Goal: Communication & Community: Connect with others

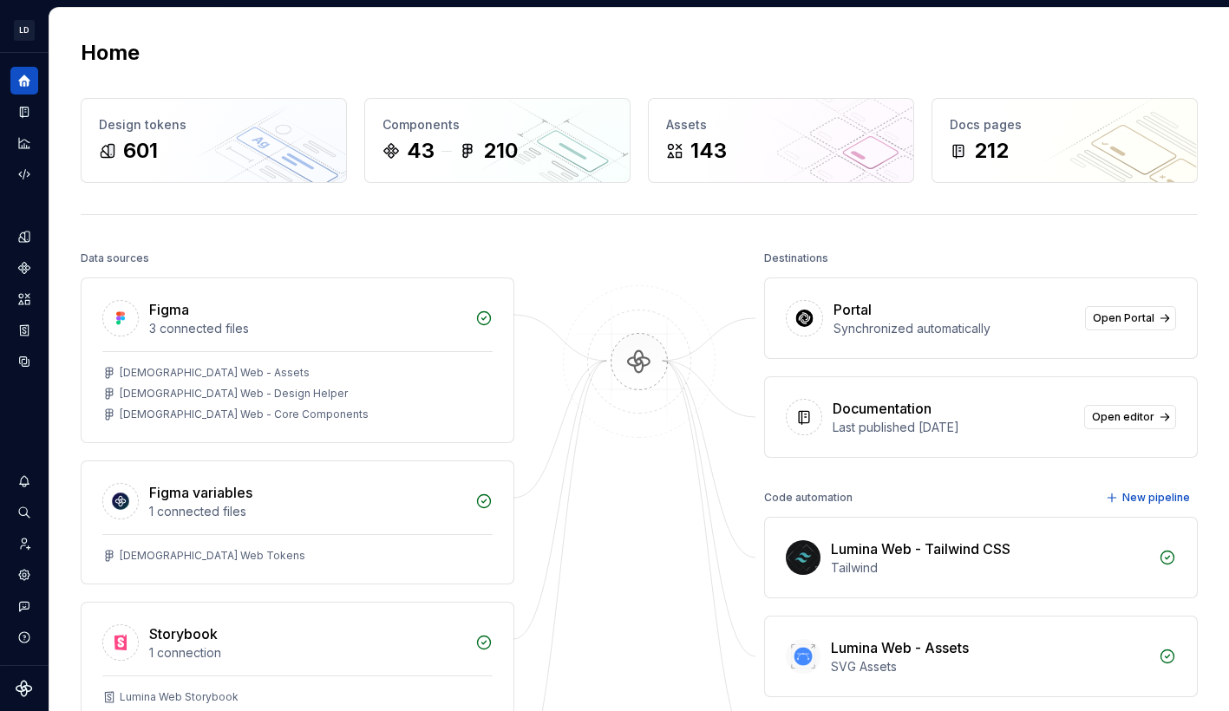
click at [639, 250] on div at bounding box center [638, 535] width 173 height 578
click at [40, 50] on button "Expand sidebar" at bounding box center [36, 53] width 24 height 24
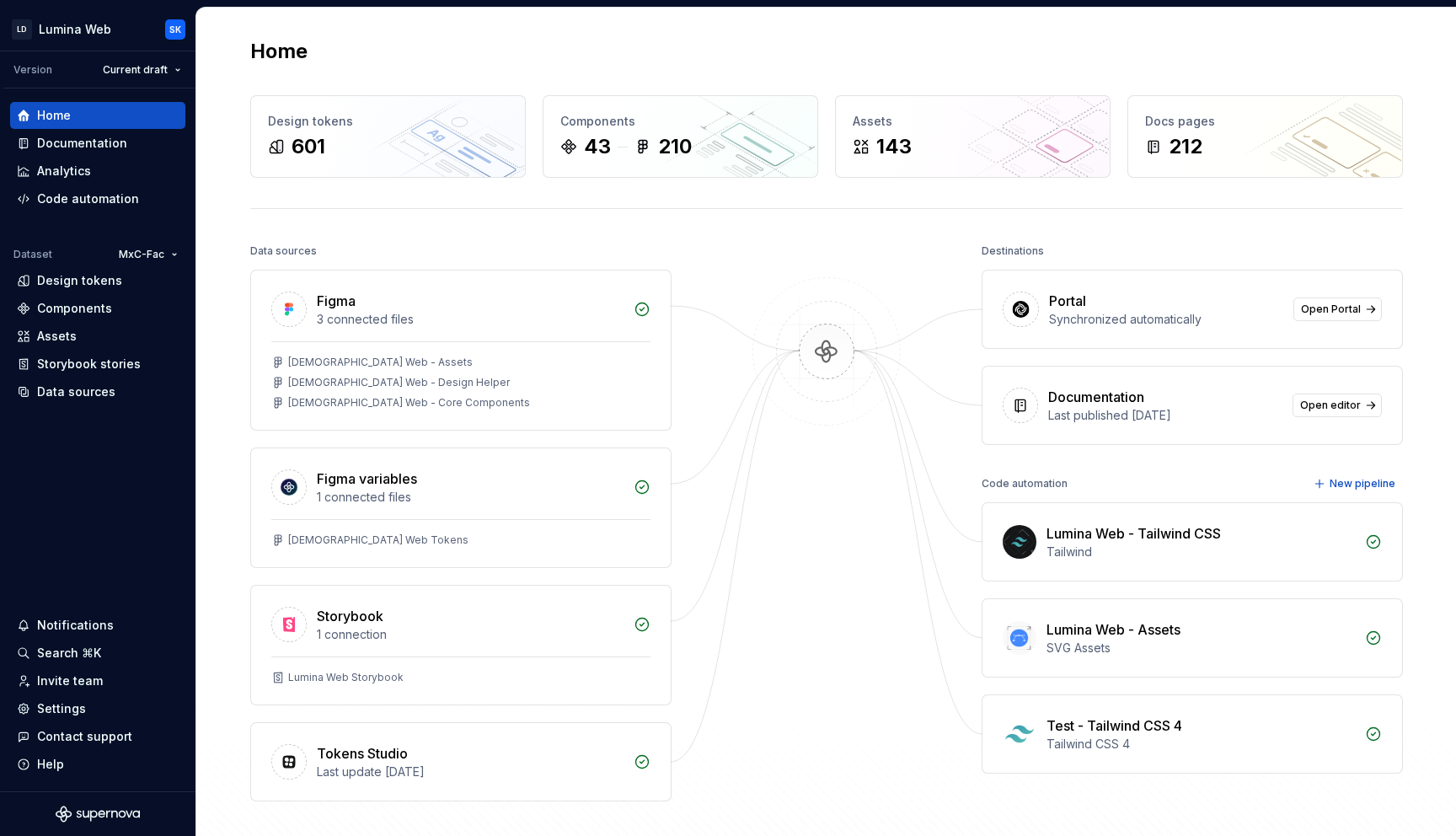
click at [884, 244] on div at bounding box center [826, 520] width 168 height 562
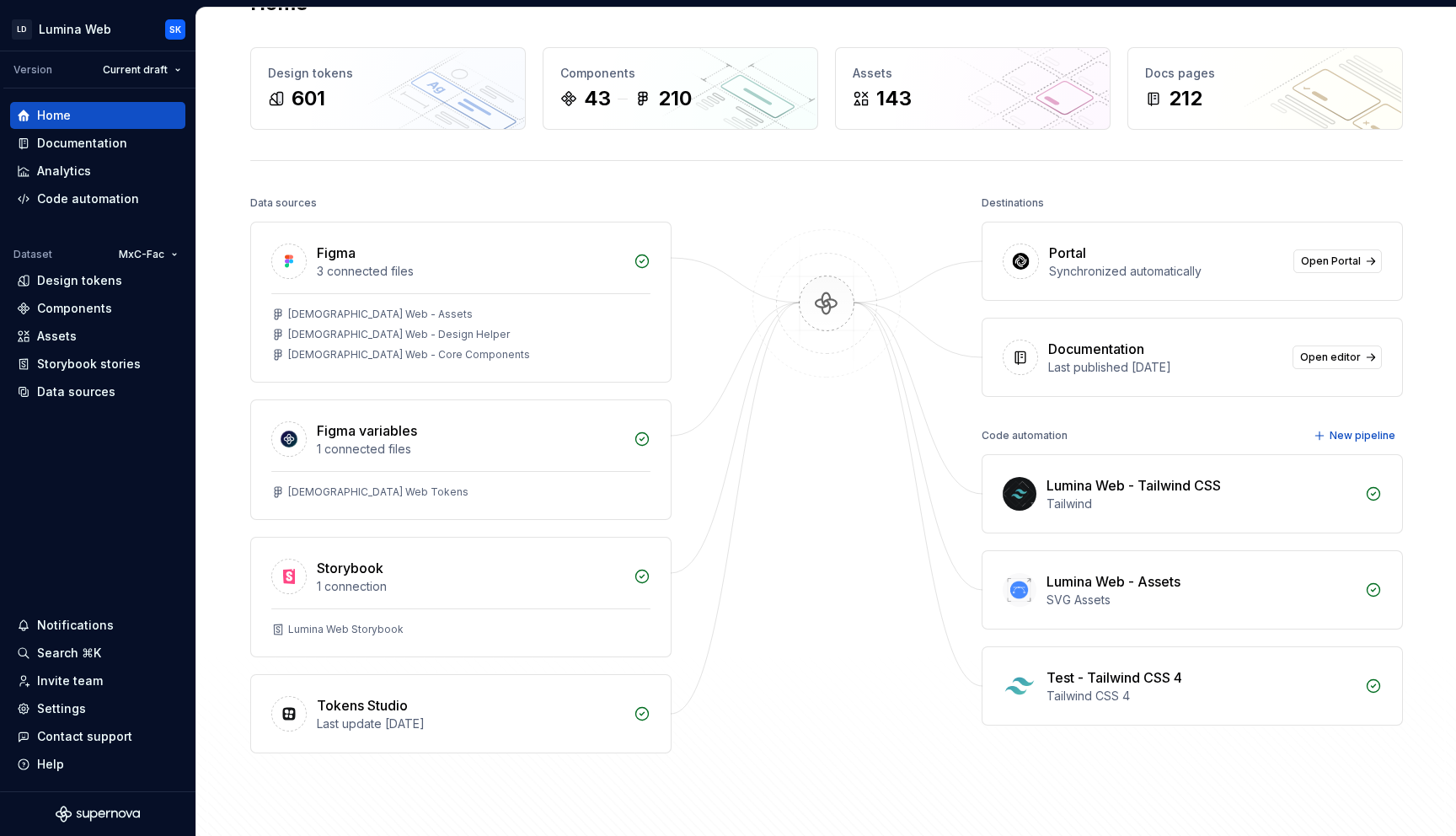
scroll to position [52, 0]
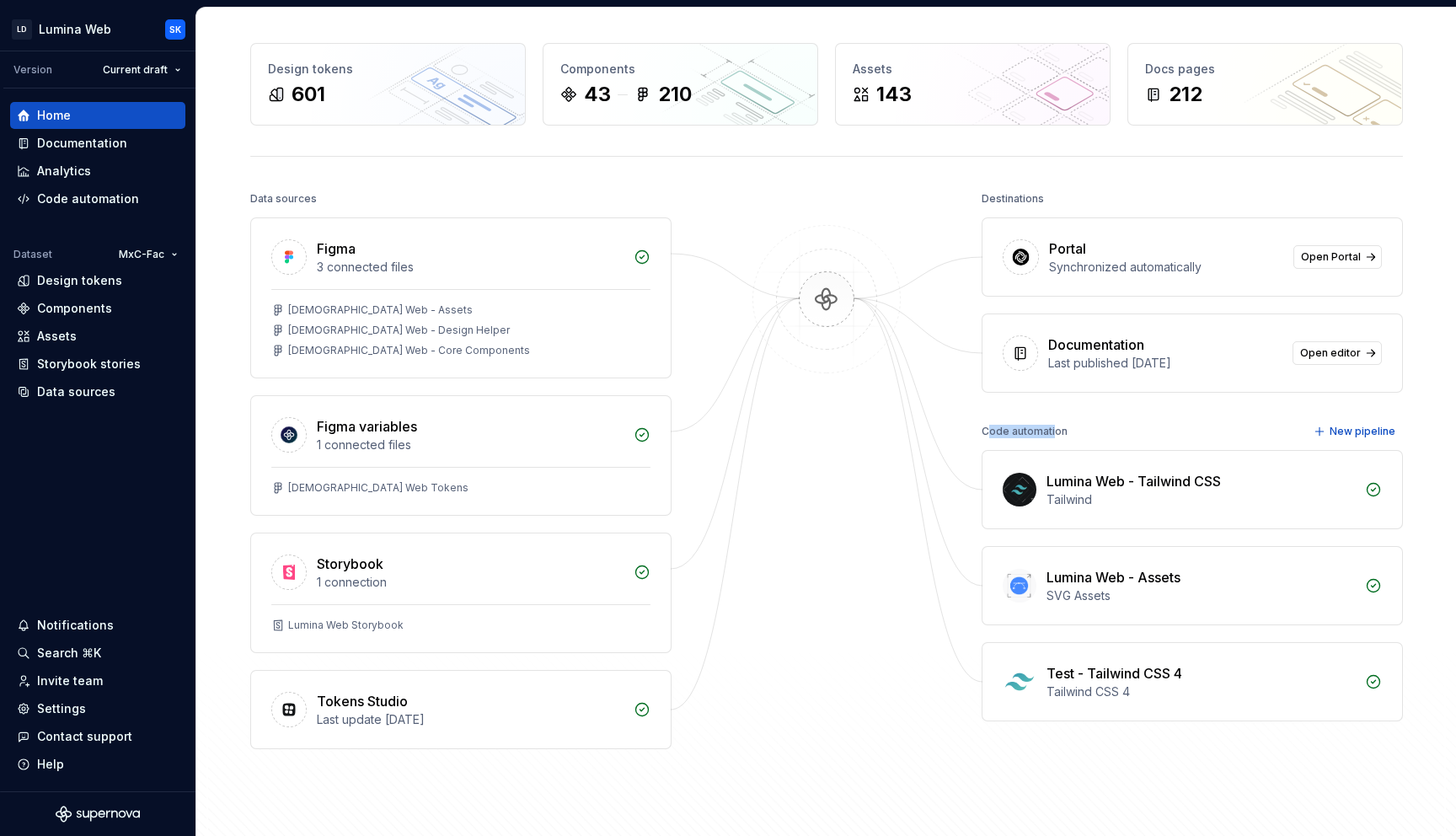
drag, startPoint x: 986, startPoint y: 432, endPoint x: 1048, endPoint y: 432, distance: 62.0
click at [1048, 432] on div "Code automation" at bounding box center [1024, 432] width 86 height 23
click at [1058, 431] on div "Code automation" at bounding box center [1024, 432] width 86 height 23
click at [118, 171] on div "Analytics" at bounding box center [97, 170] width 161 height 17
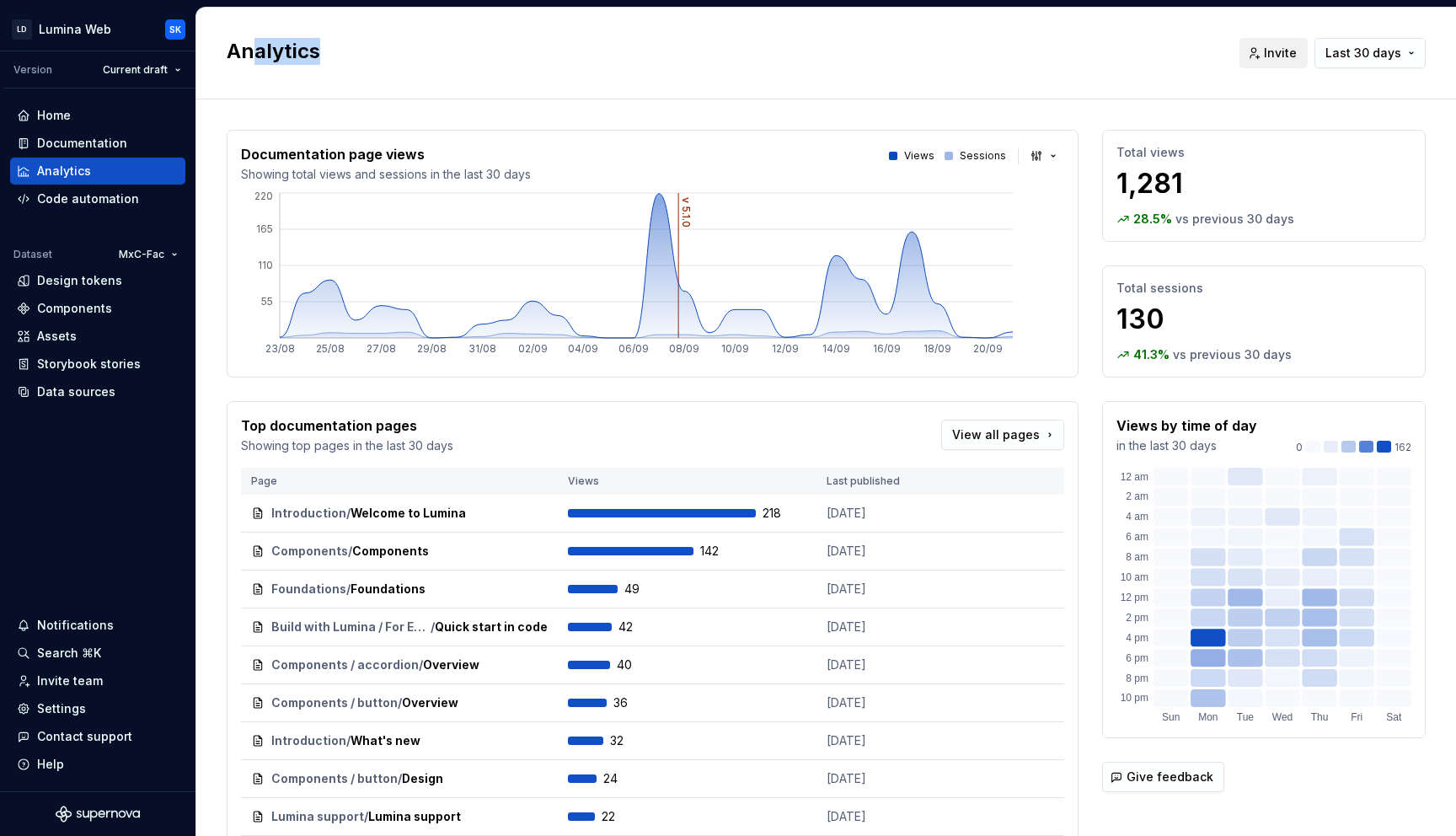
drag, startPoint x: 326, startPoint y: 52, endPoint x: 254, endPoint y: 52, distance: 72.0
click at [254, 52] on h2 "Analytics" at bounding box center [722, 52] width 992 height 27
click at [301, 60] on h2 "Analytics" at bounding box center [722, 52] width 992 height 27
click at [1194, 55] on span "Last 30 days" at bounding box center [1364, 52] width 76 height 17
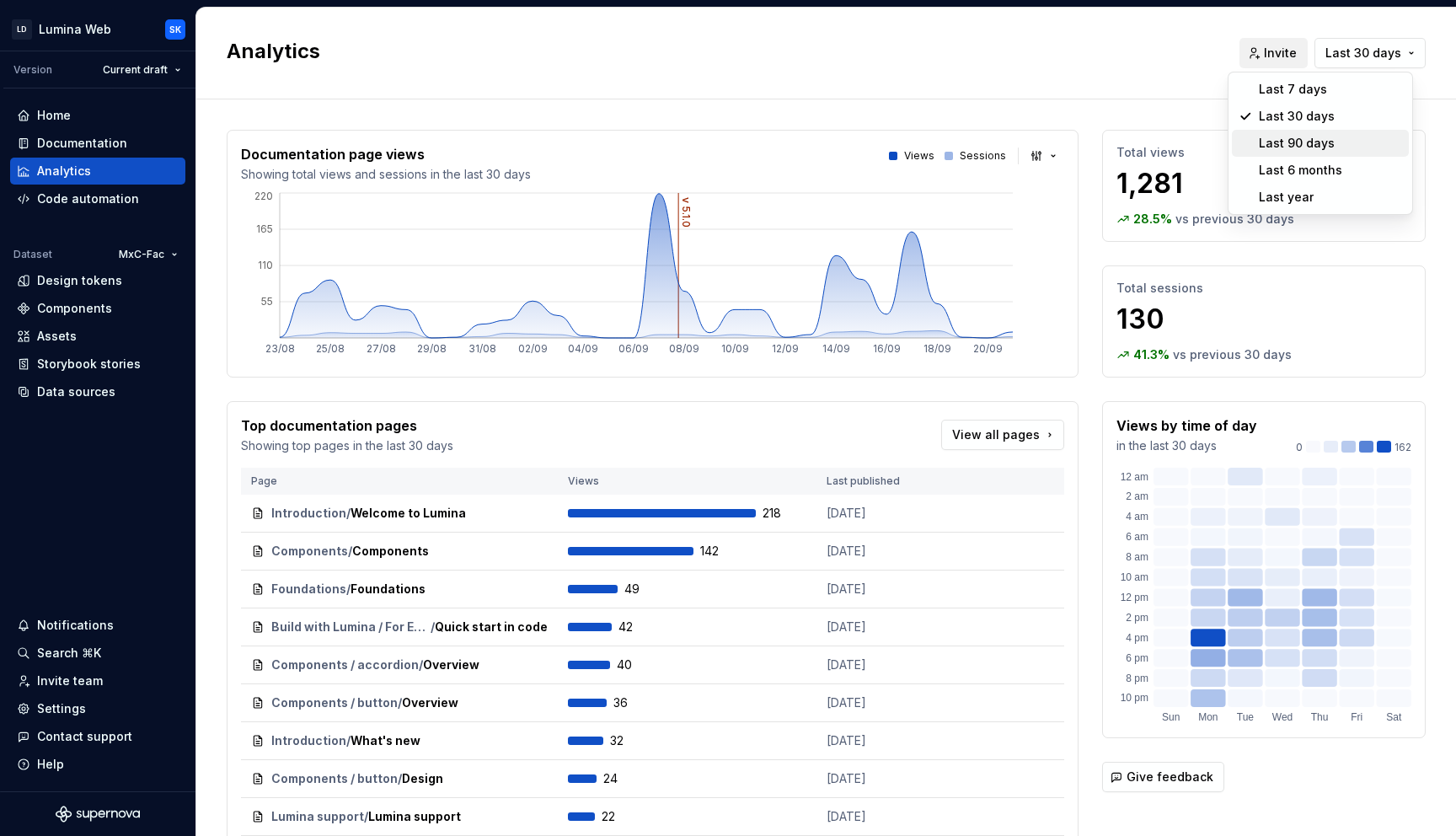
click at [1194, 130] on span "Last 90 days" at bounding box center [1321, 144] width 177 height 27
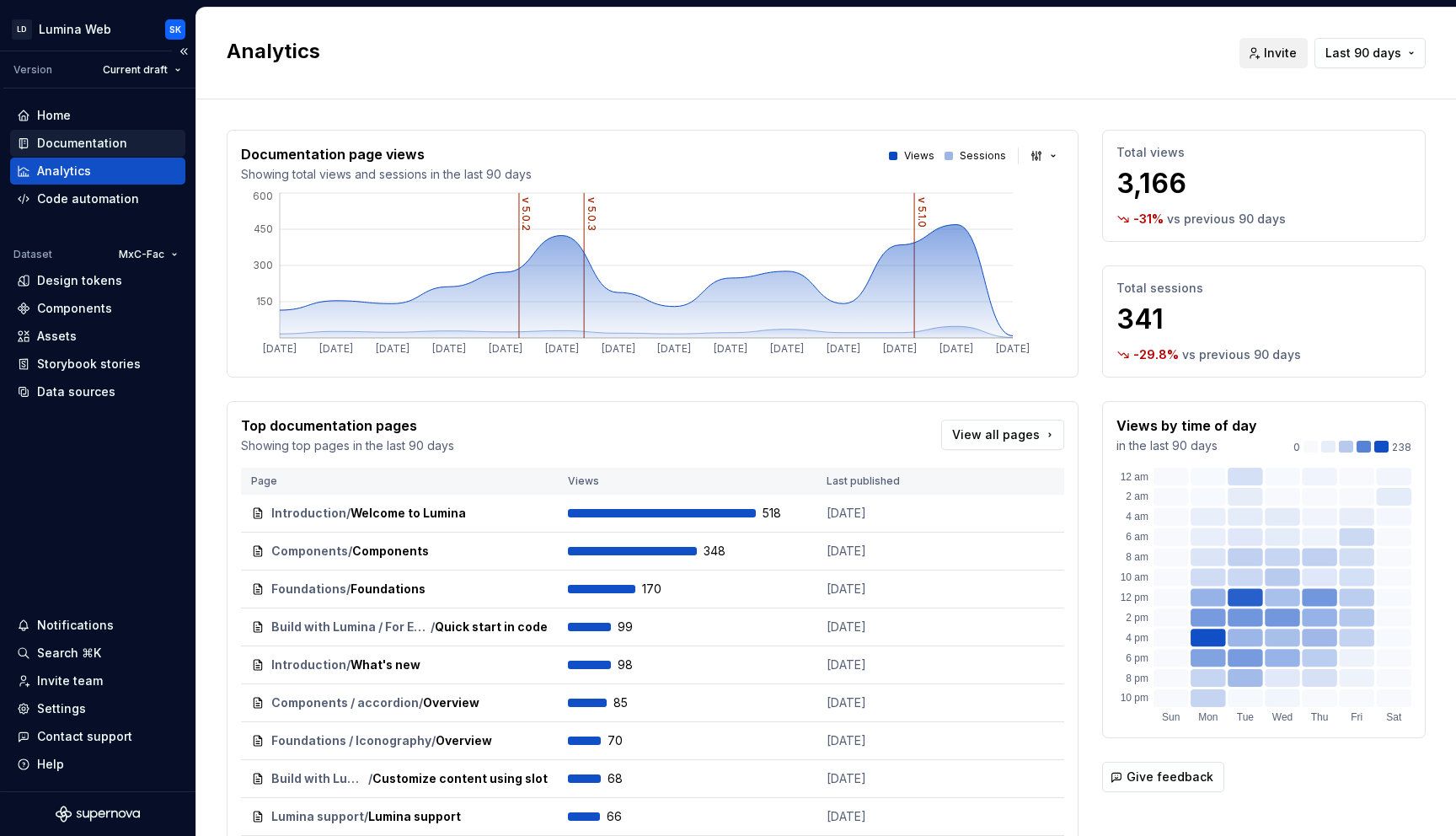
click at [141, 139] on div "Documentation" at bounding box center [97, 143] width 161 height 17
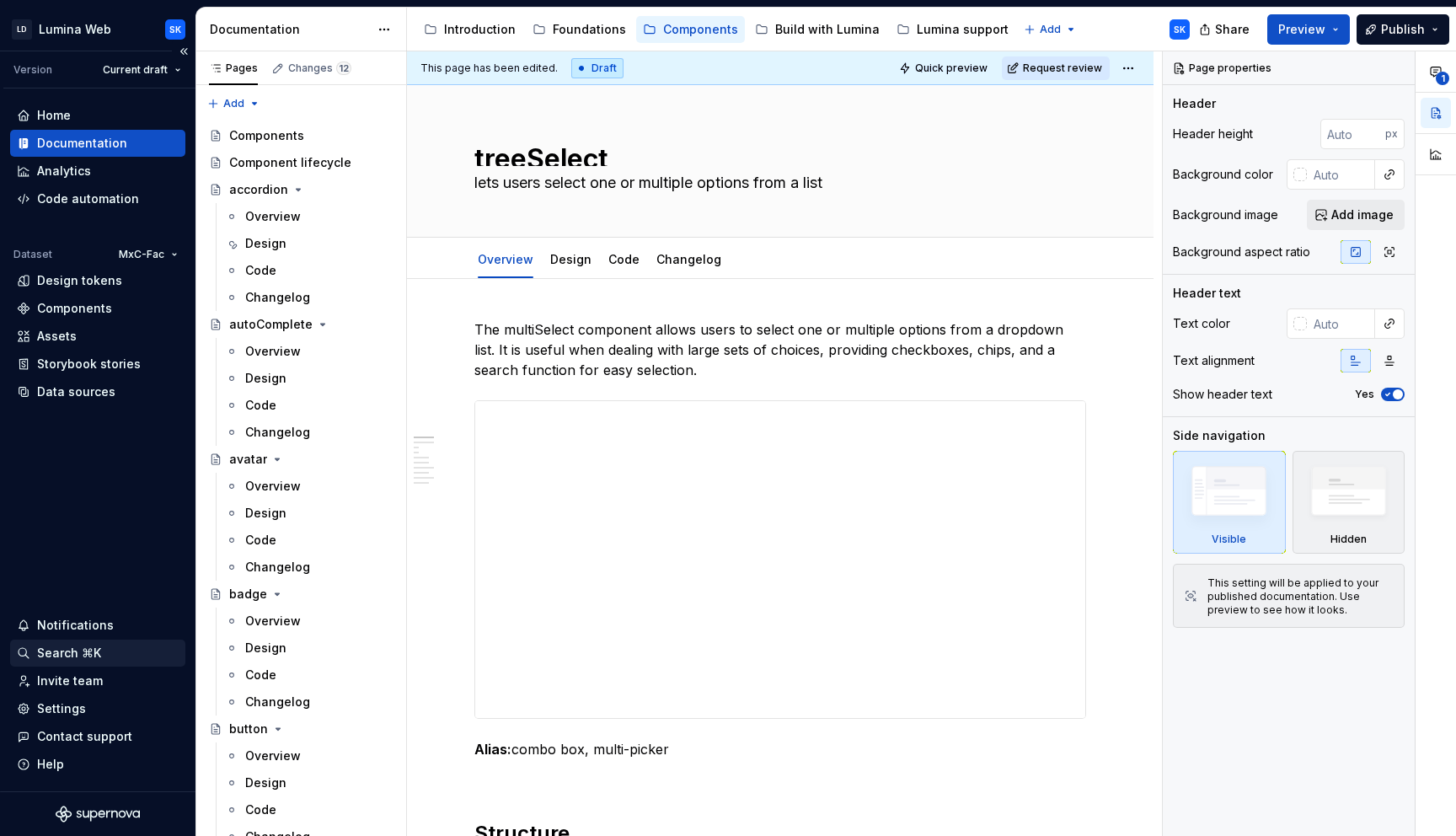
type textarea "*"
click at [100, 675] on div "Invite team" at bounding box center [97, 680] width 161 height 17
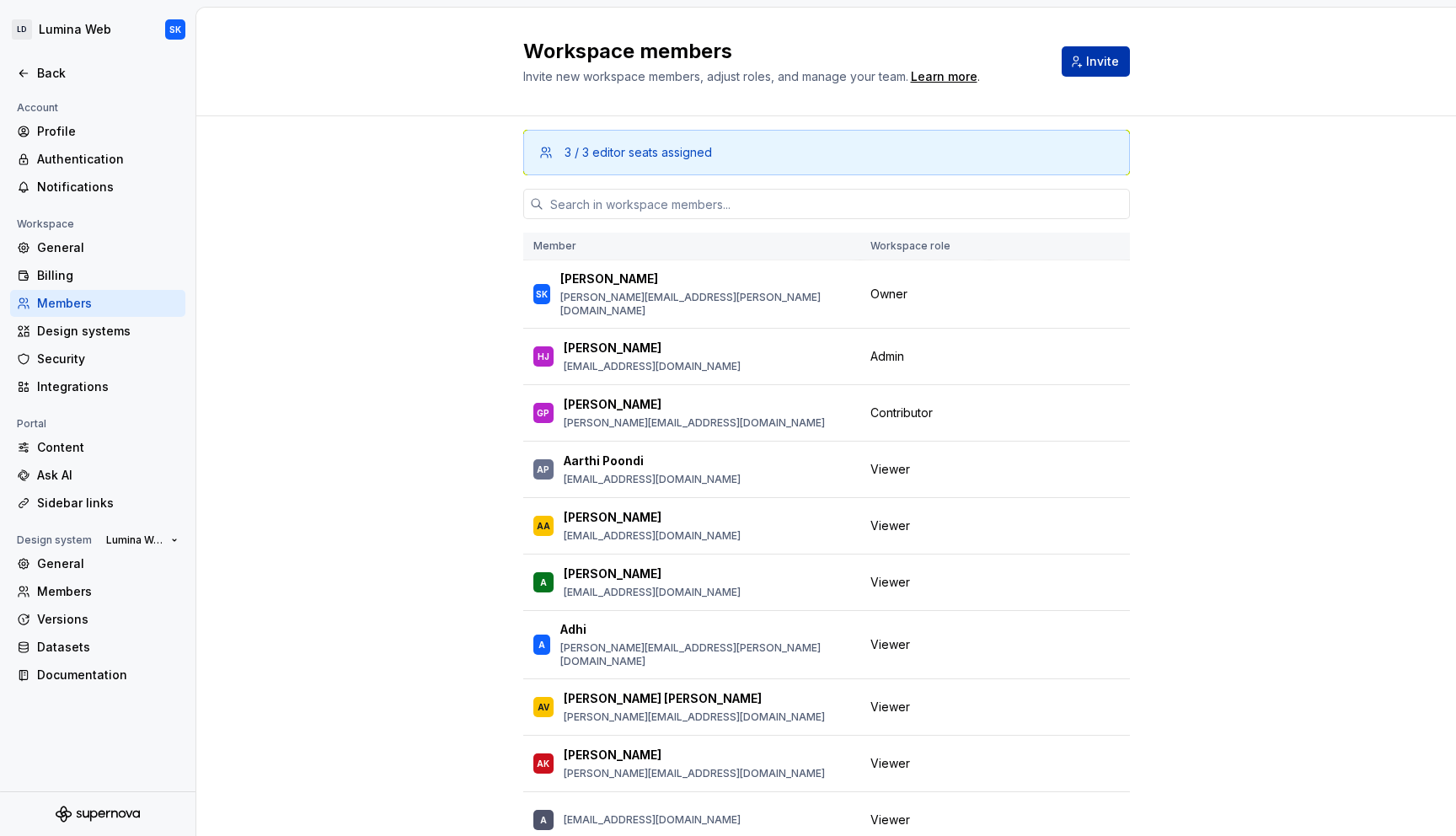
click at [1105, 62] on span "Invite" at bounding box center [1103, 61] width 33 height 17
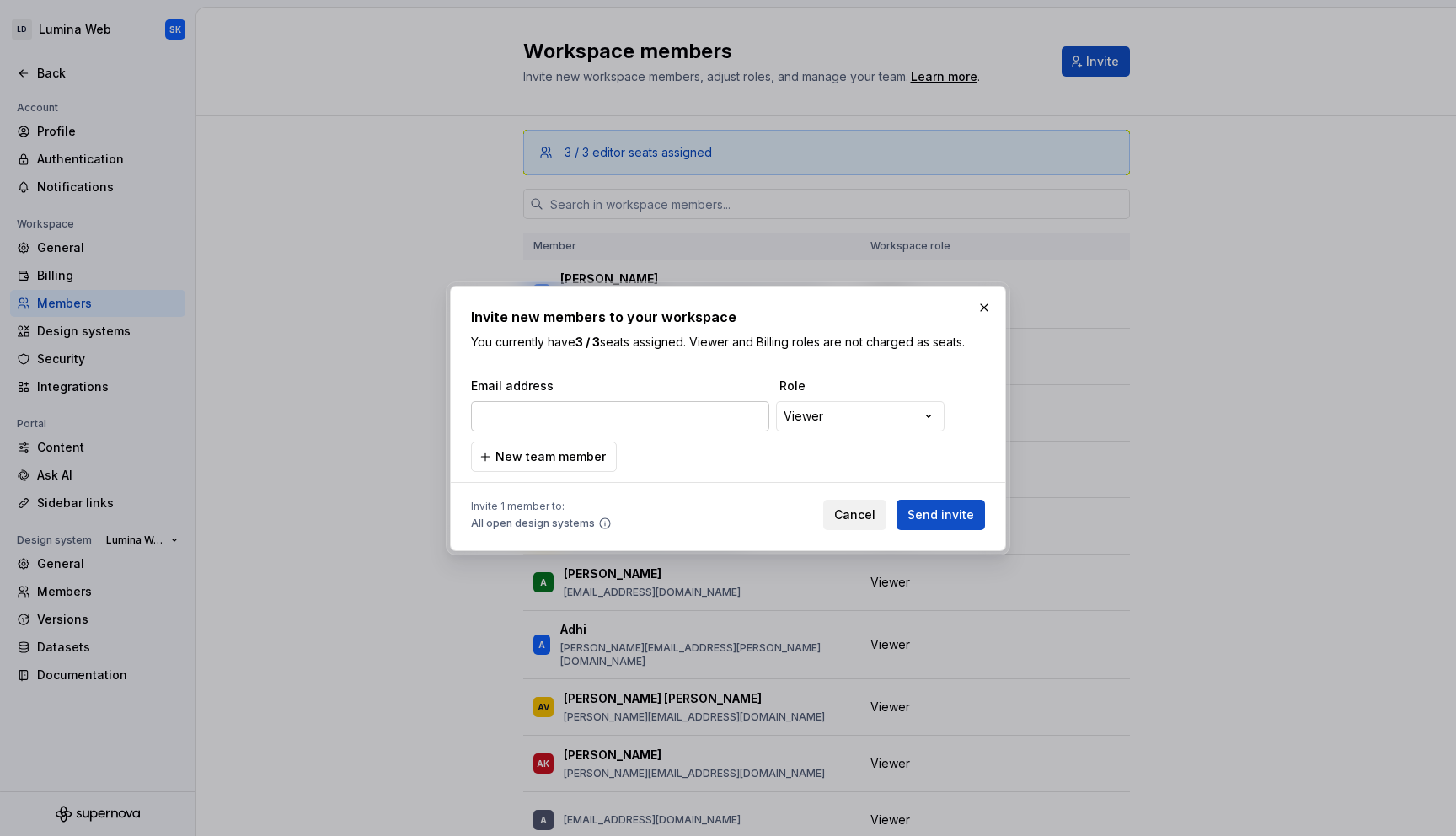
type input "[PERSON_NAME][EMAIL_ADDRESS][PERSON_NAME][DOMAIN_NAME]"
click at [945, 516] on span "Send invite" at bounding box center [941, 514] width 66 height 17
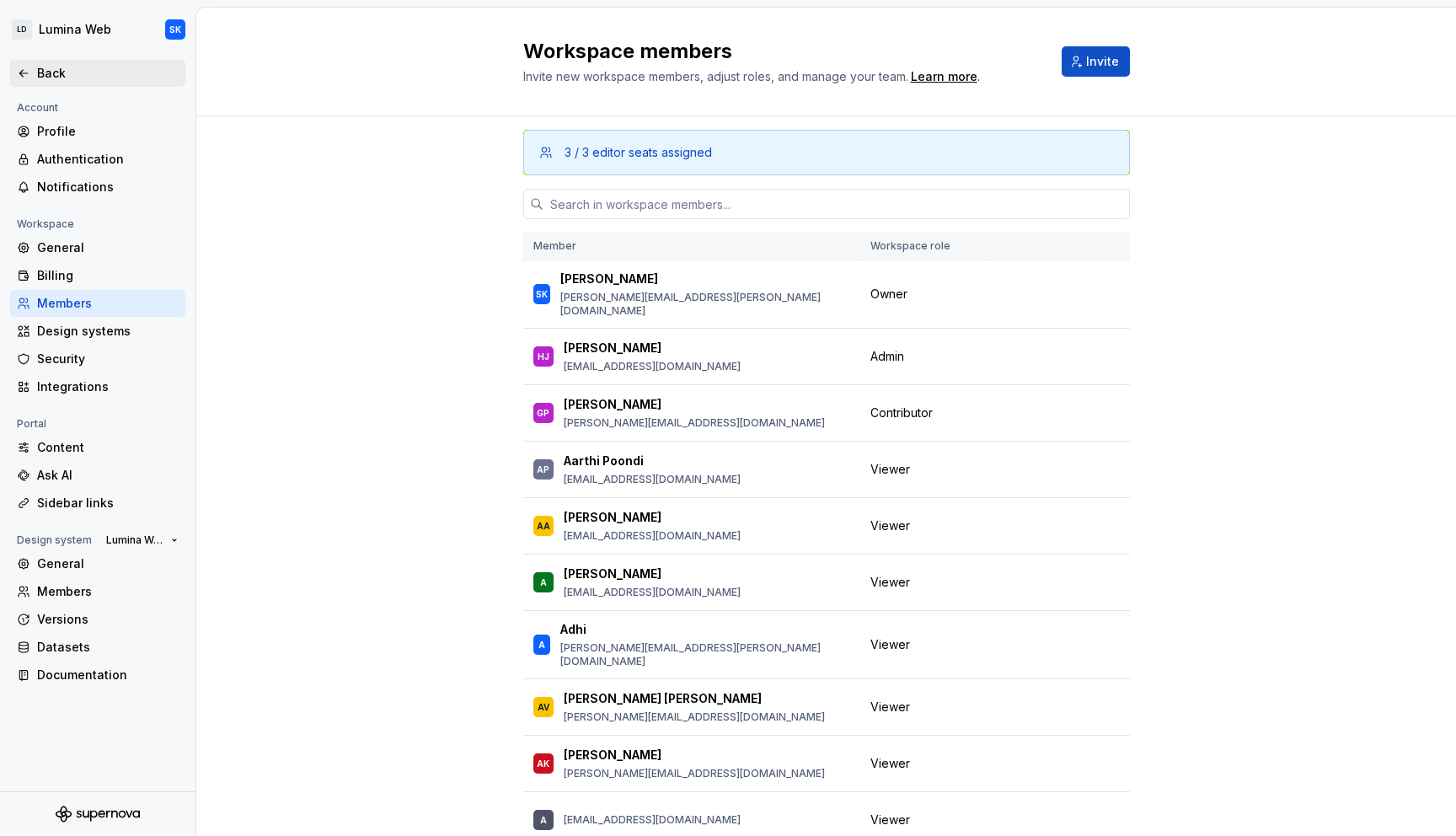
click at [92, 78] on div "Back" at bounding box center [108, 73] width 142 height 17
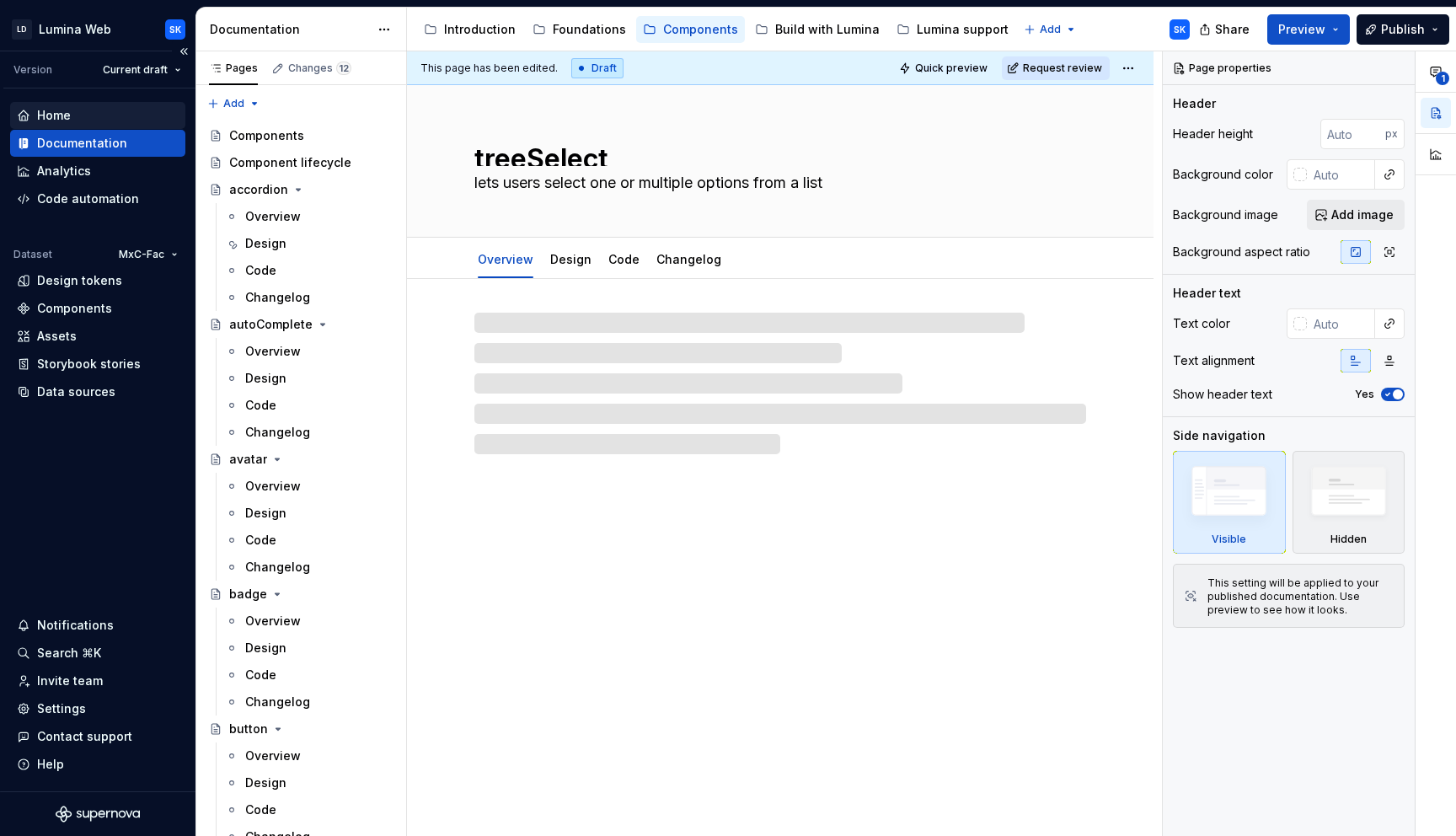
click at [120, 116] on div "Home" at bounding box center [97, 115] width 161 height 17
type textarea "*"
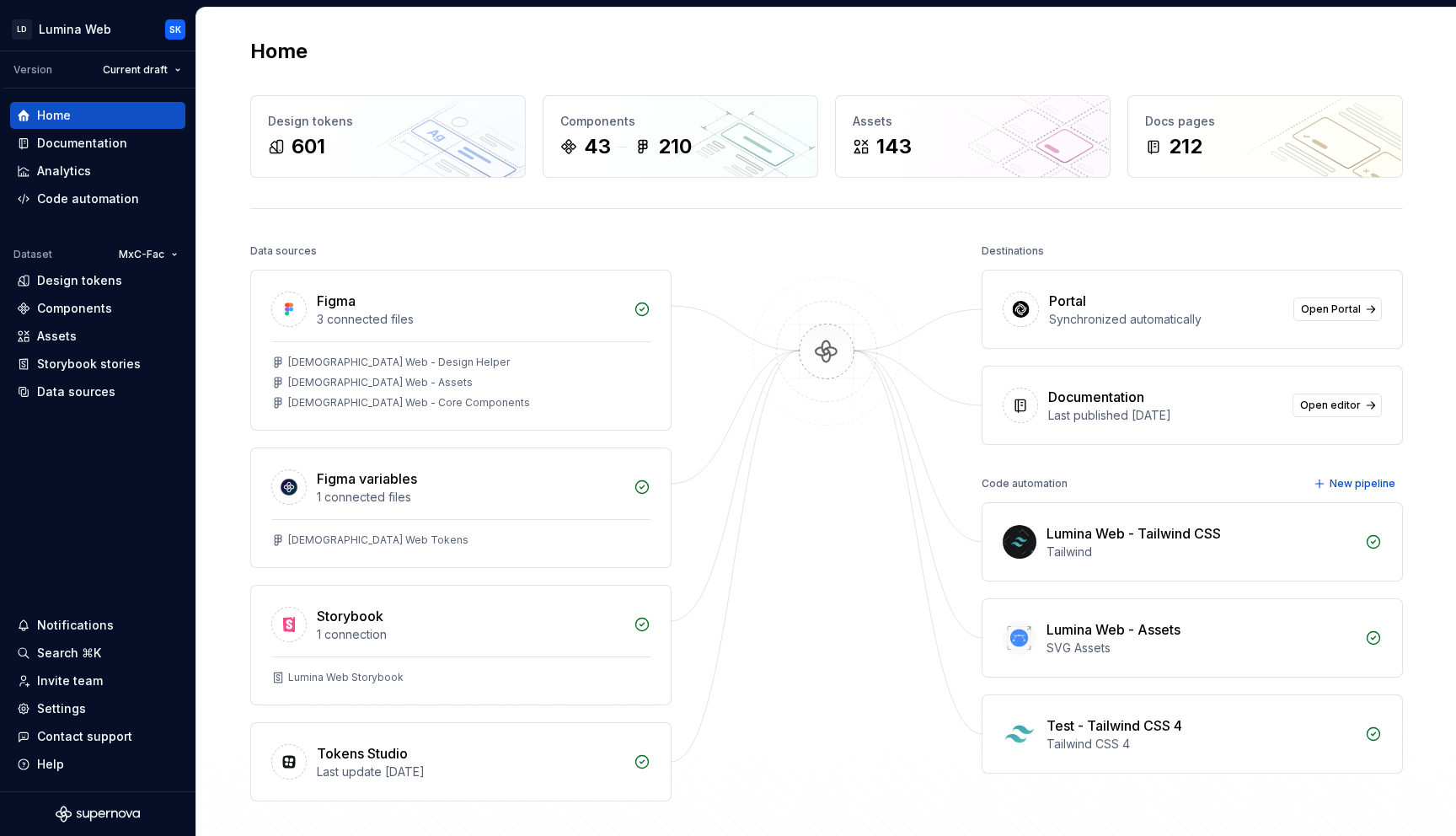
click at [755, 81] on div "Home Design tokens 601 Components 43 210 Assets 143 Docs pages 212 Data sources…" at bounding box center [826, 453] width 1214 height 891
